Goal: Task Accomplishment & Management: Manage account settings

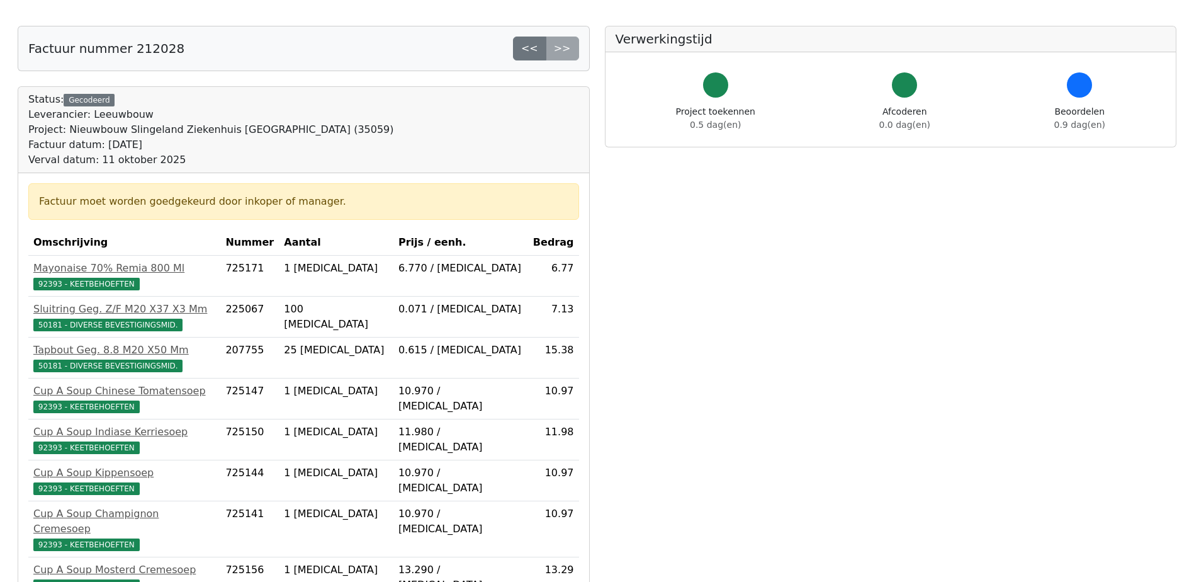
scroll to position [189, 0]
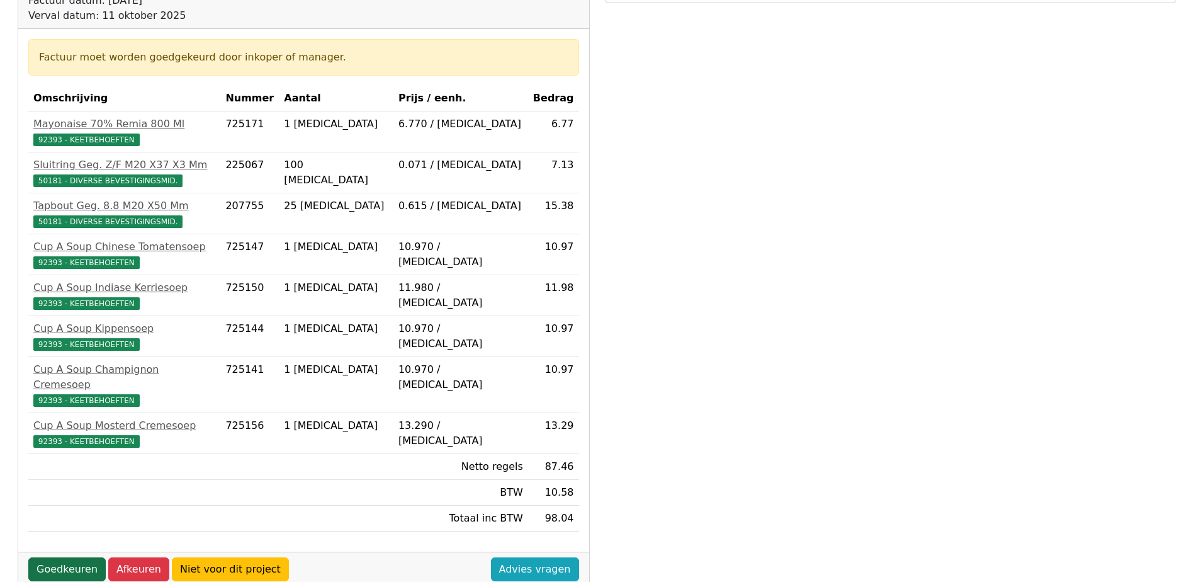
click at [69, 557] on link "Goedkeuren" at bounding box center [66, 569] width 77 height 24
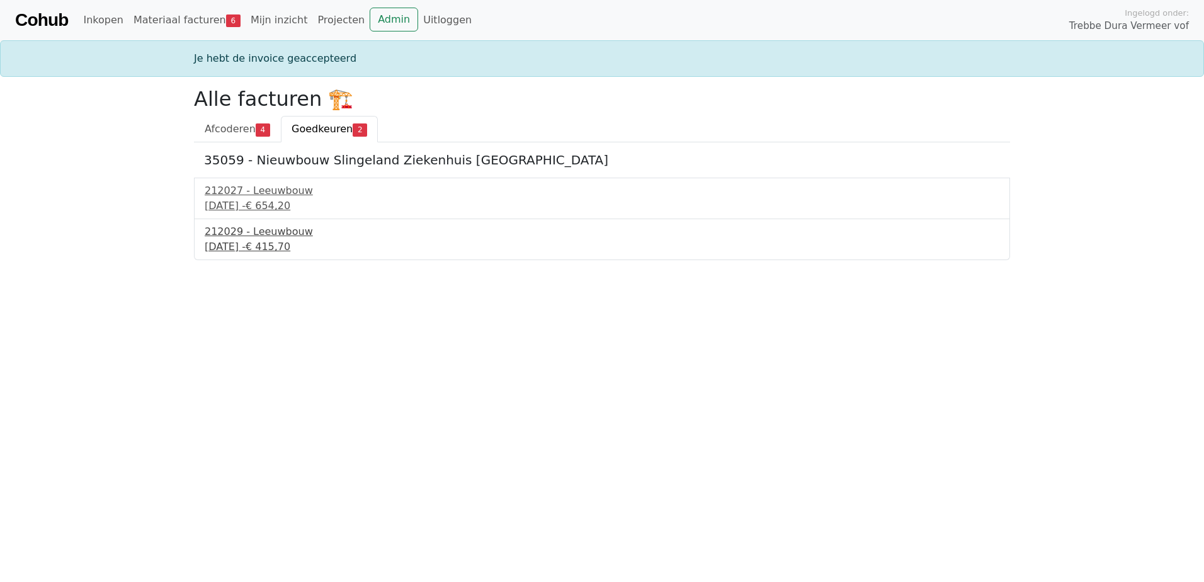
click at [264, 242] on div "[DATE] - € 415,70" at bounding box center [602, 246] width 794 height 15
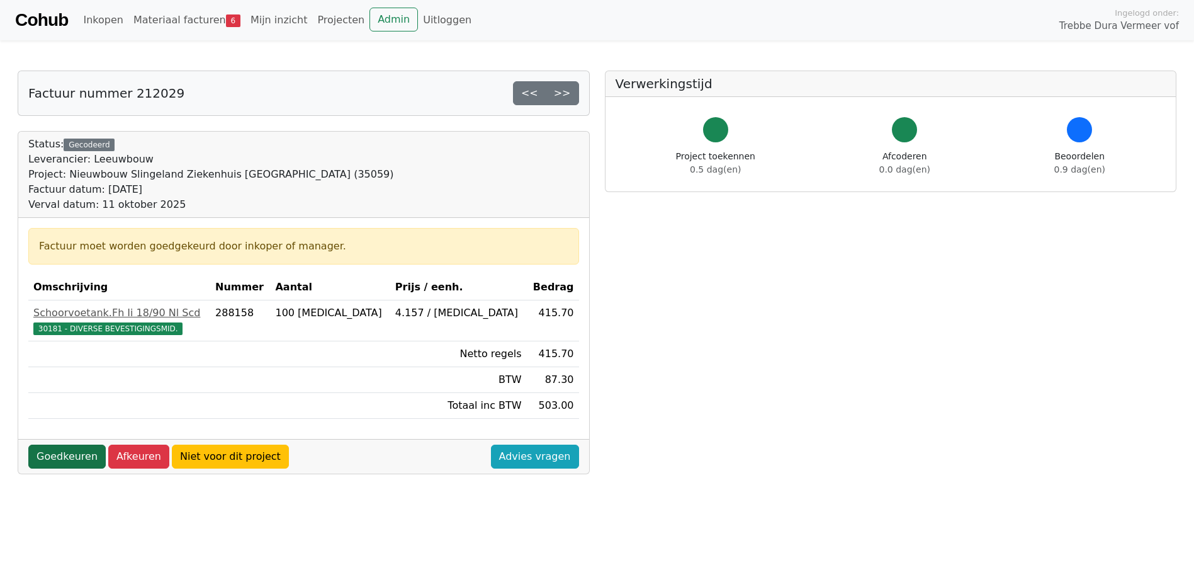
click at [77, 453] on link "Goedkeuren" at bounding box center [66, 456] width 77 height 24
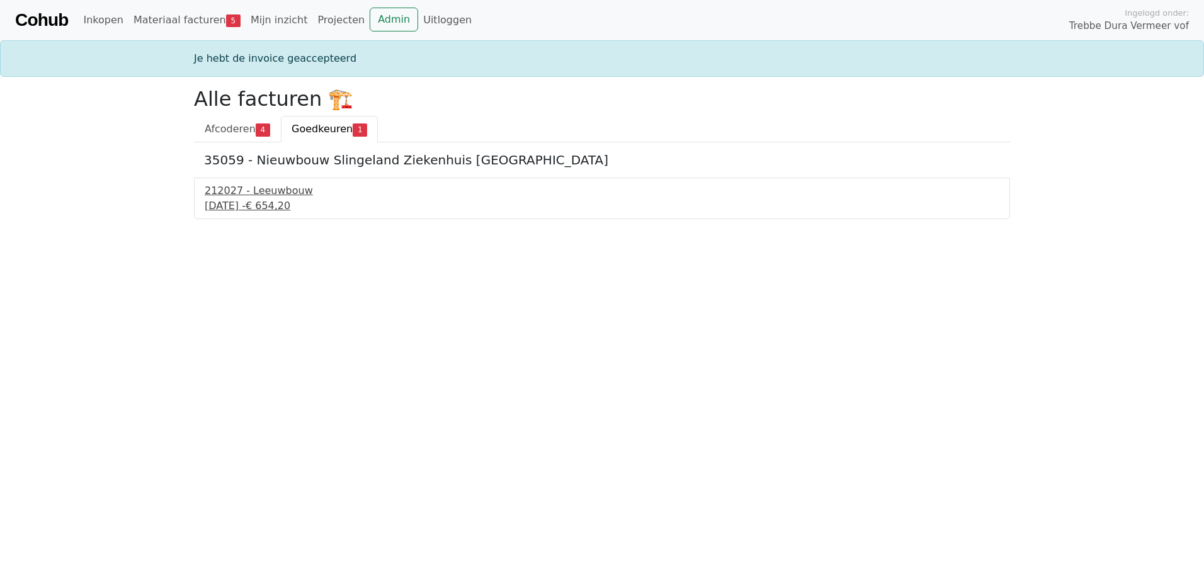
click at [268, 196] on div "212027 - Leeuwbouw" at bounding box center [602, 190] width 794 height 15
